Goal: Transaction & Acquisition: Obtain resource

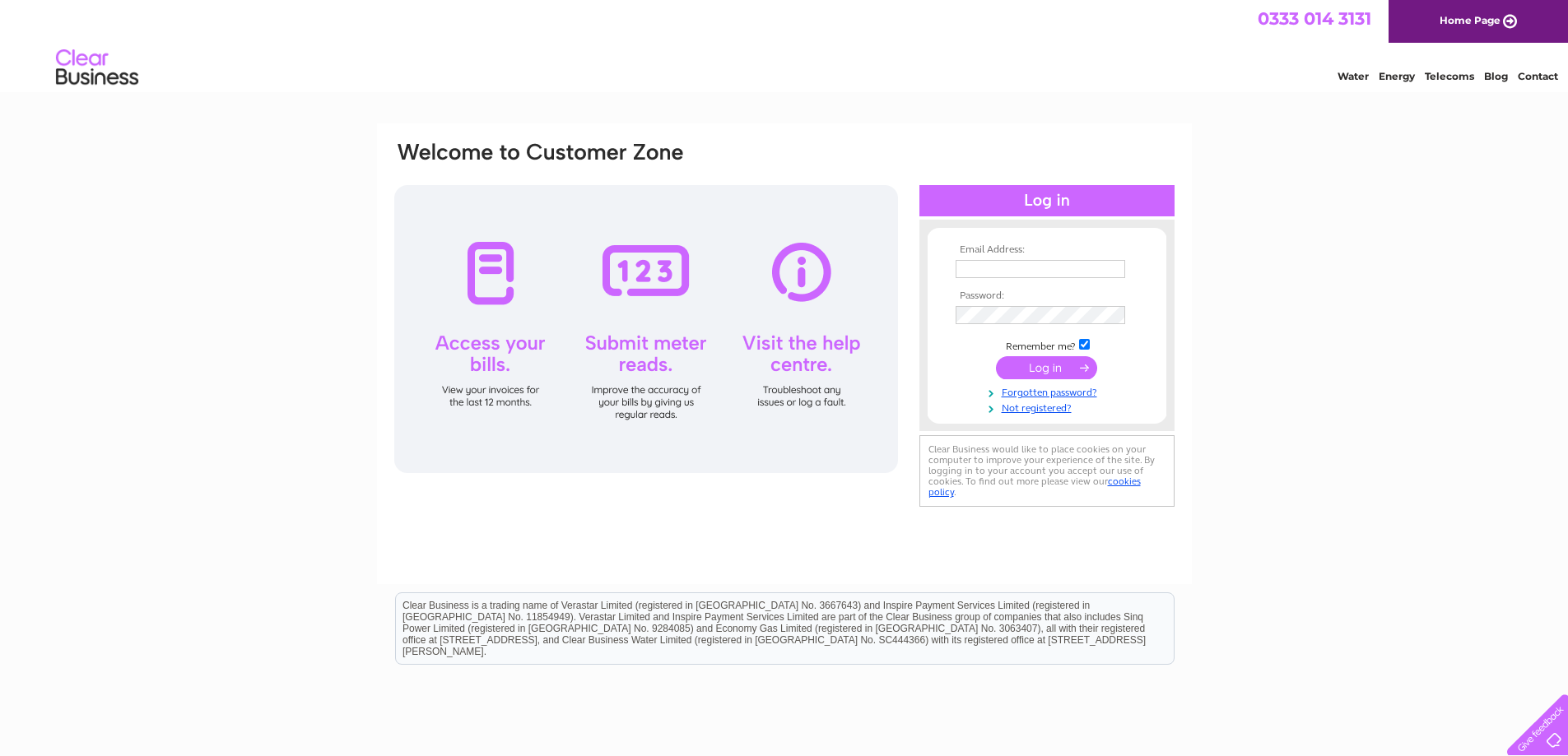
type input "[EMAIL_ADDRESS][DOMAIN_NAME]"
click at [1049, 374] on input "submit" at bounding box center [1046, 367] width 101 height 23
click at [1060, 367] on input "submit" at bounding box center [1046, 367] width 101 height 23
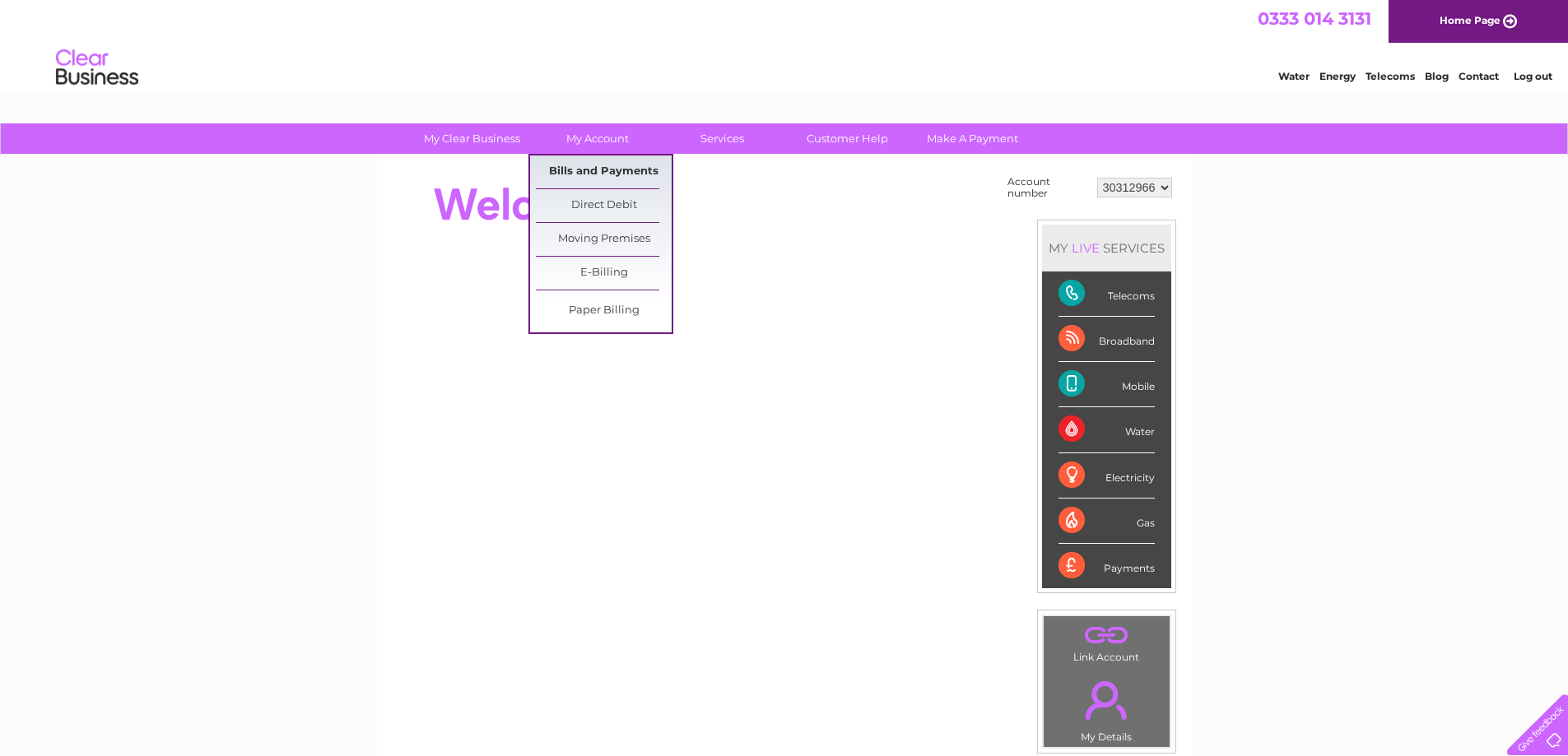
click at [603, 169] on link "Bills and Payments" at bounding box center [603, 172] width 136 height 33
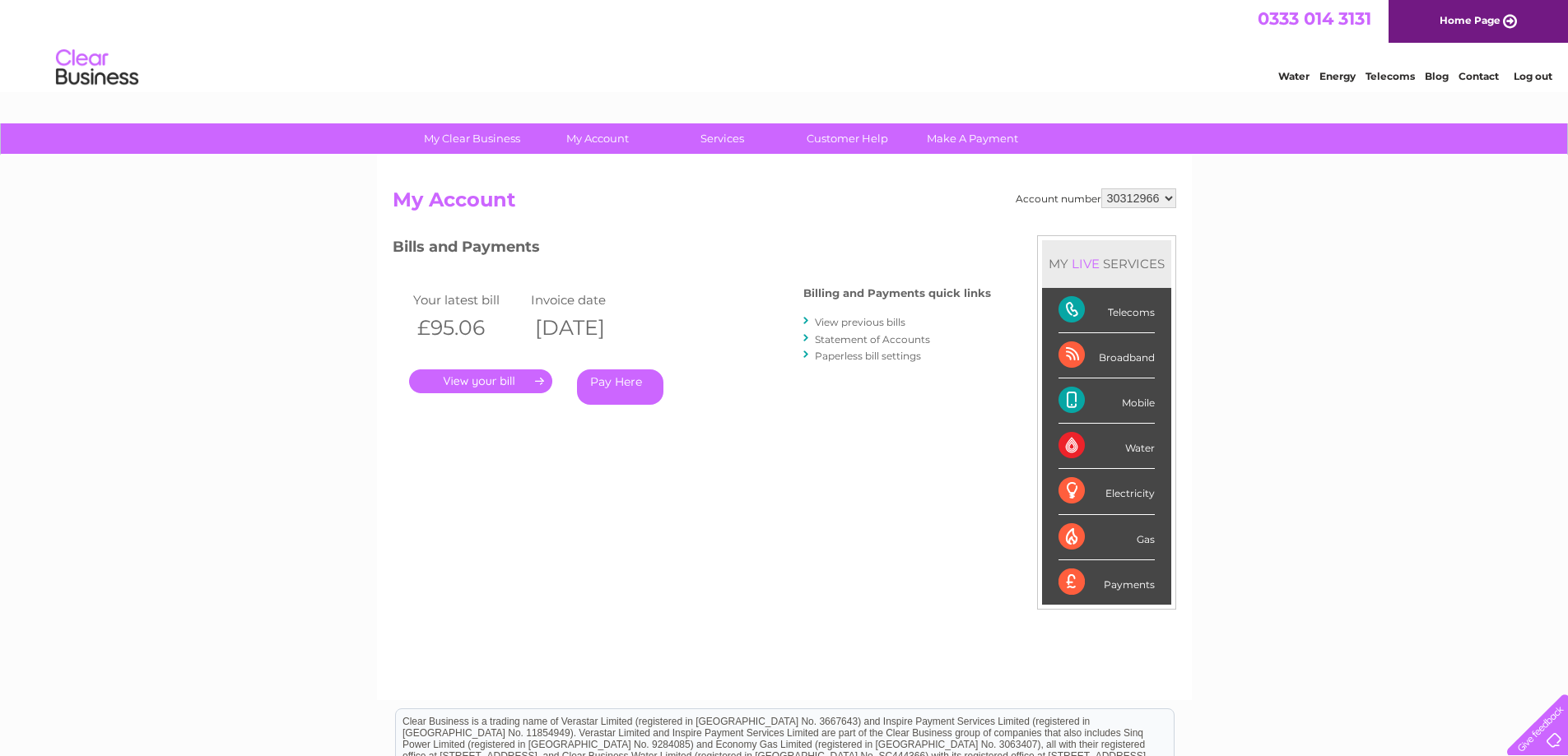
click at [515, 381] on link "." at bounding box center [480, 382] width 143 height 24
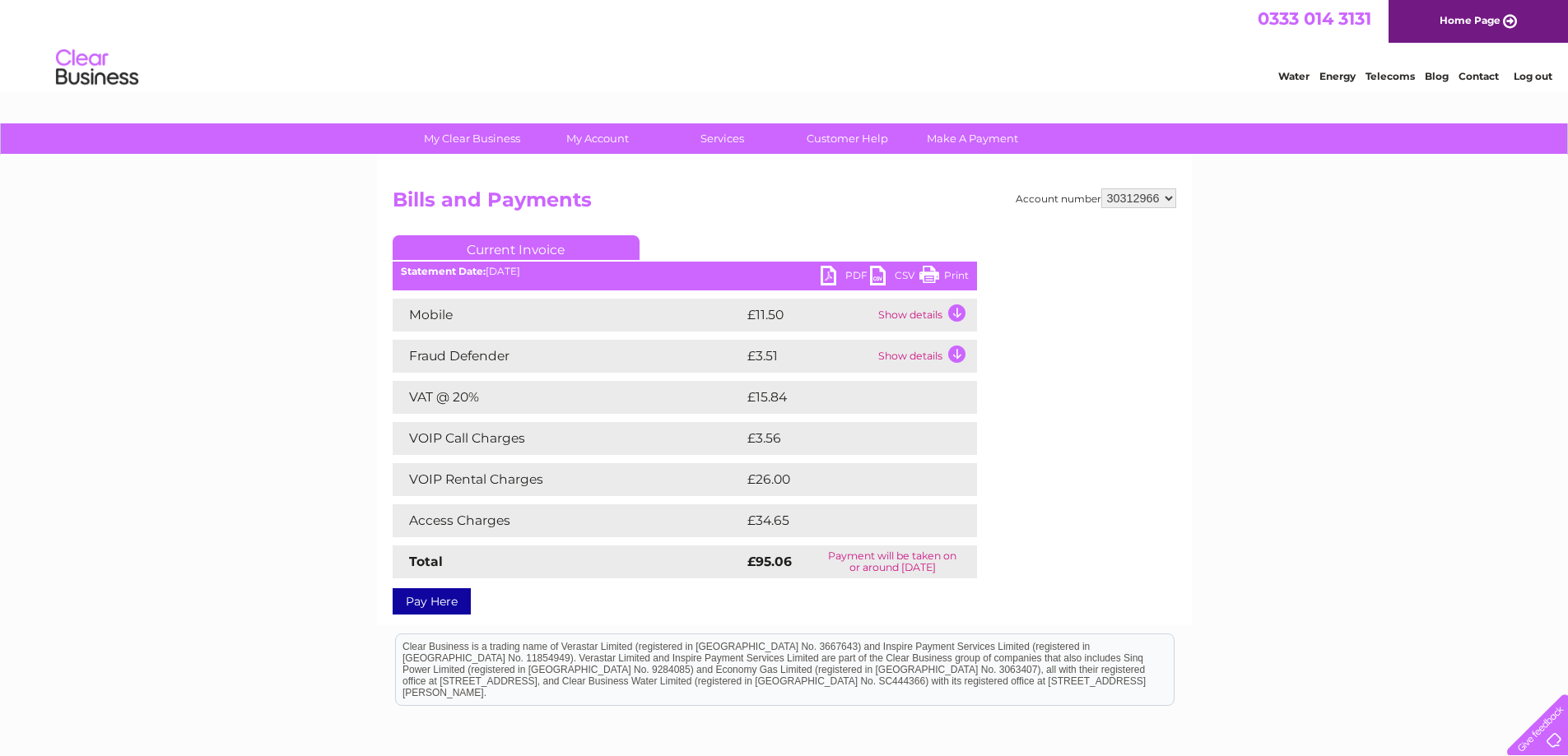
click at [428, 604] on link "Pay Here" at bounding box center [431, 602] width 78 height 27
click at [824, 269] on link "PDF" at bounding box center [845, 278] width 49 height 24
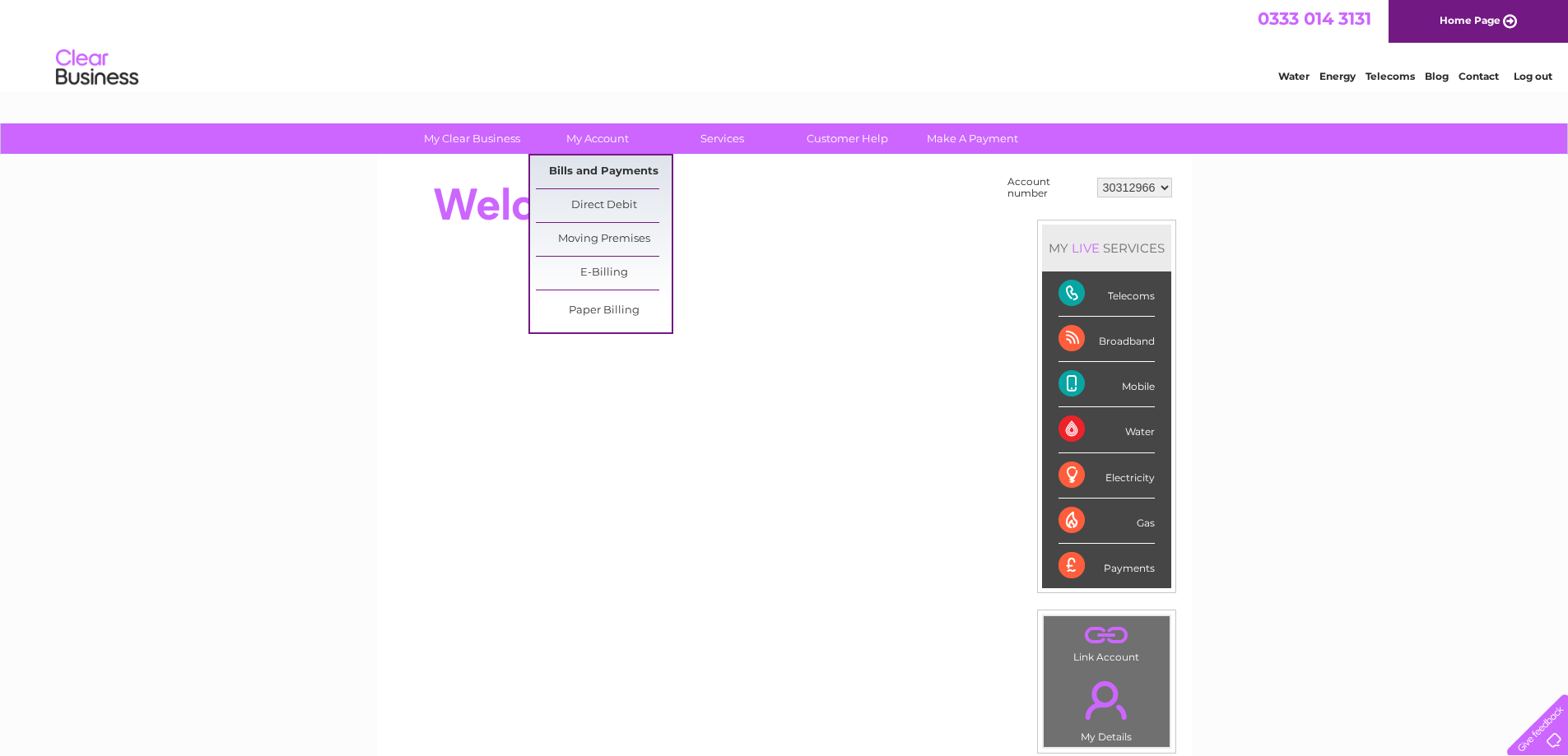
click at [584, 166] on link "Bills and Payments" at bounding box center [603, 172] width 136 height 33
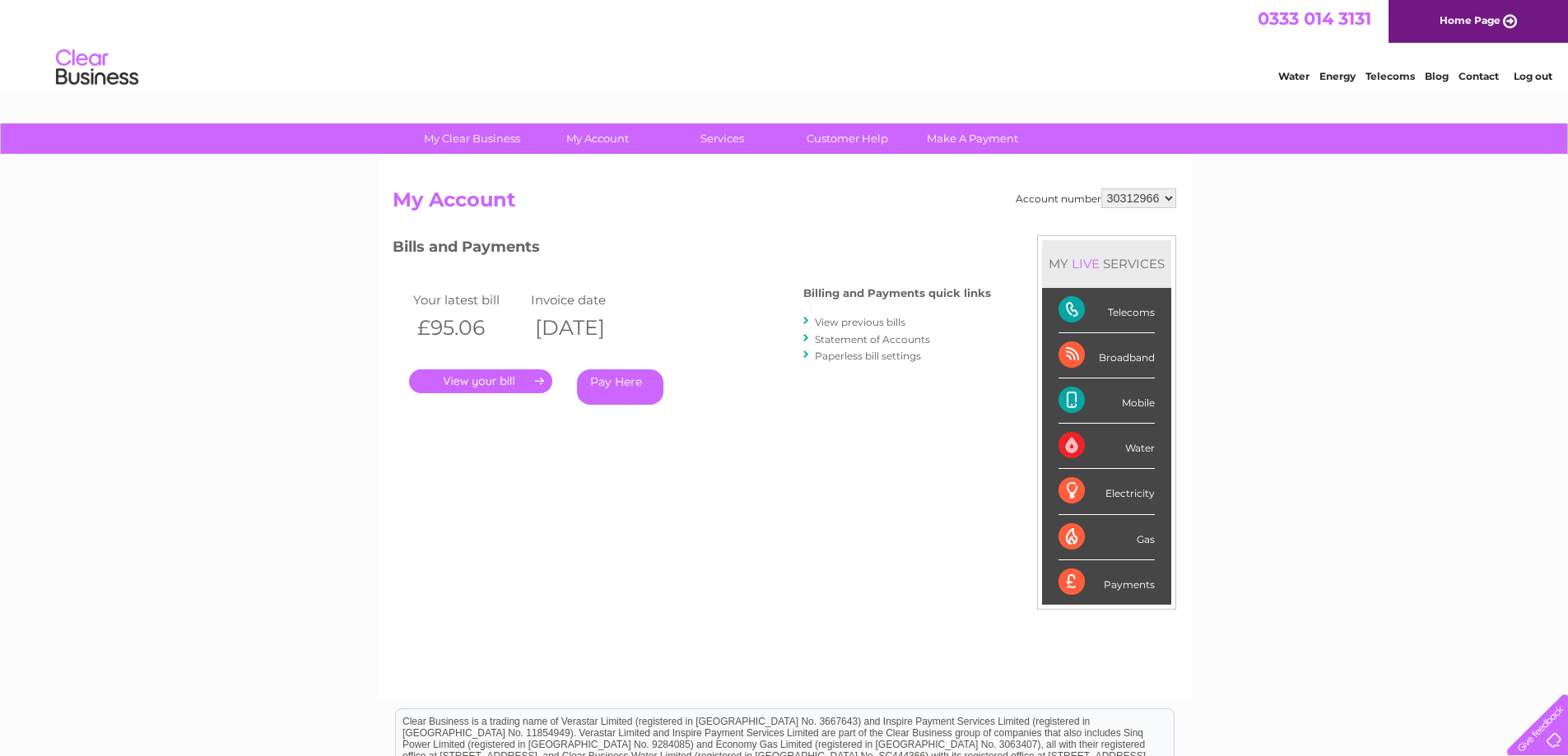
click at [478, 381] on link "." at bounding box center [480, 382] width 143 height 24
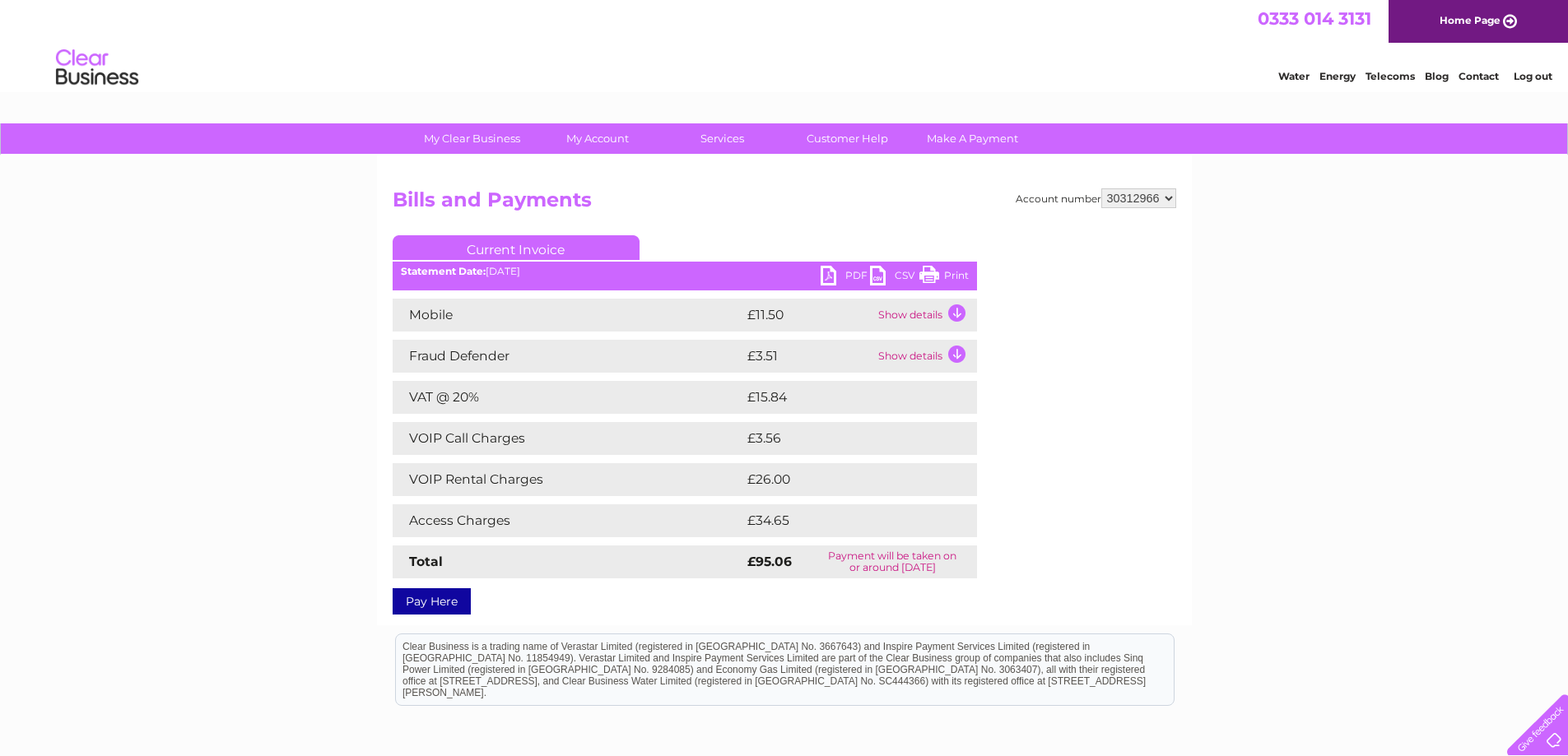
click at [833, 272] on link "PDF" at bounding box center [845, 278] width 49 height 24
